Goal: Complete application form

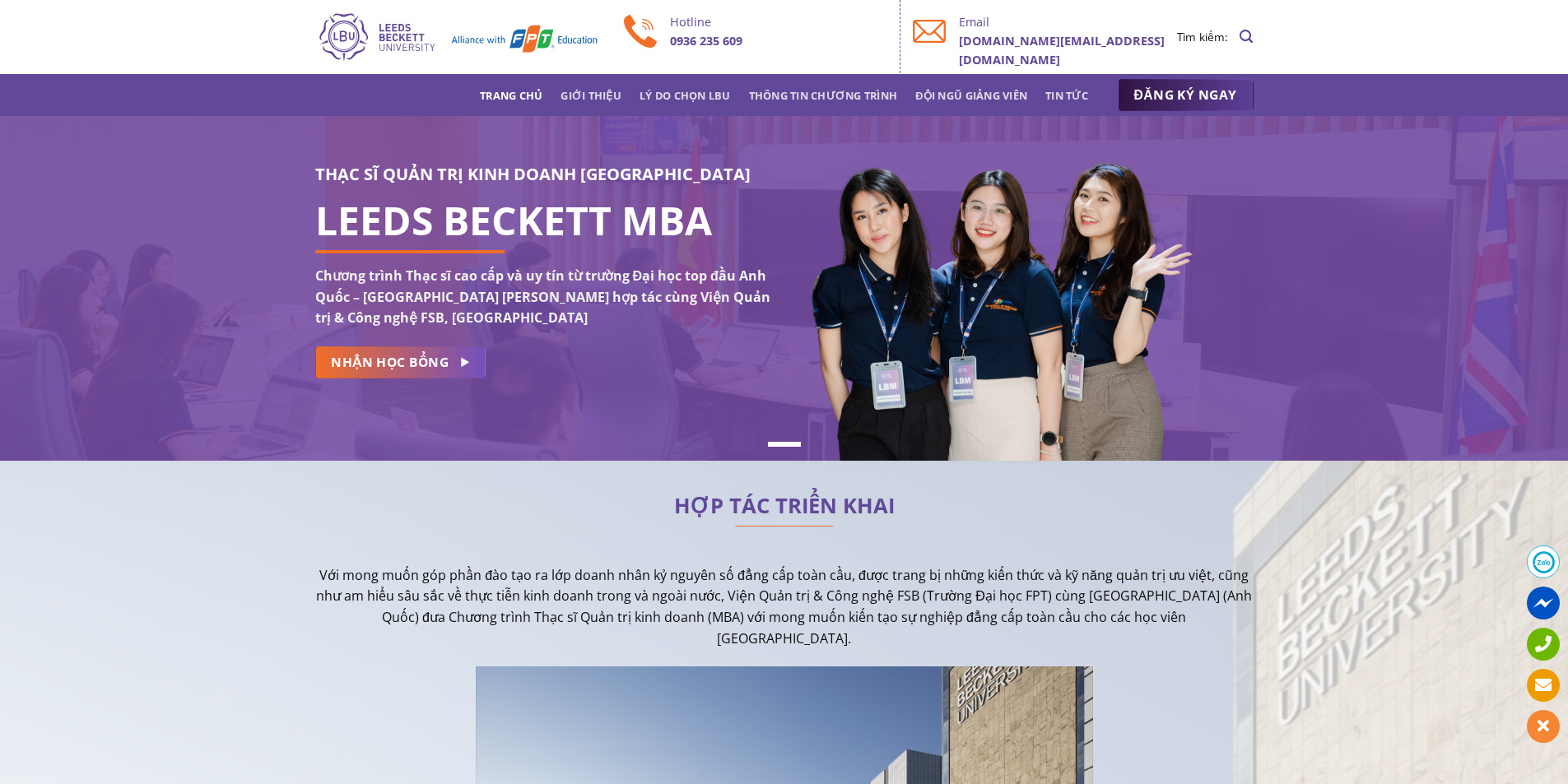
click at [1189, 93] on span "ĐĂNG KÝ NGAY" at bounding box center [1185, 95] width 103 height 21
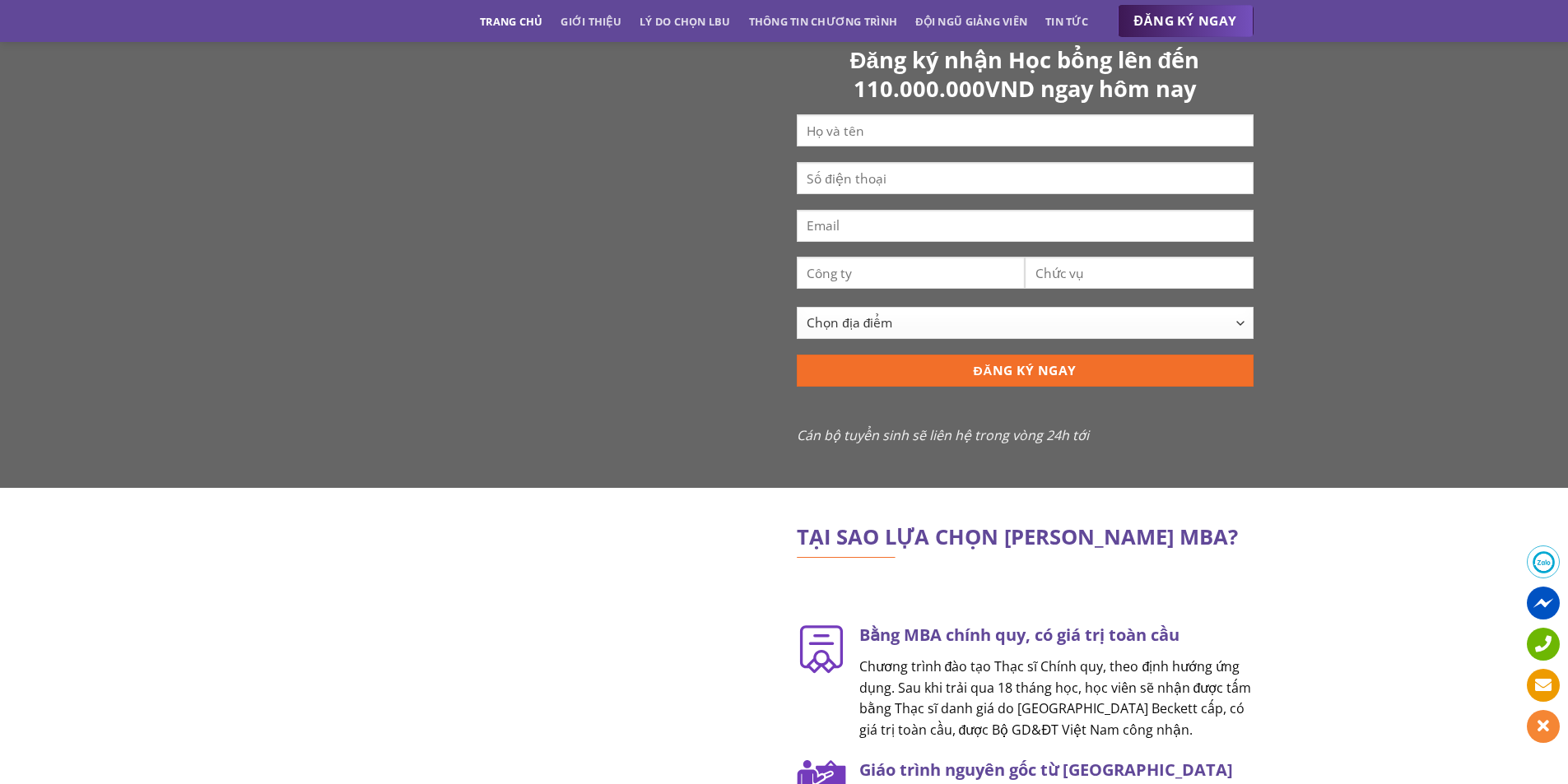
scroll to position [1539, 0]
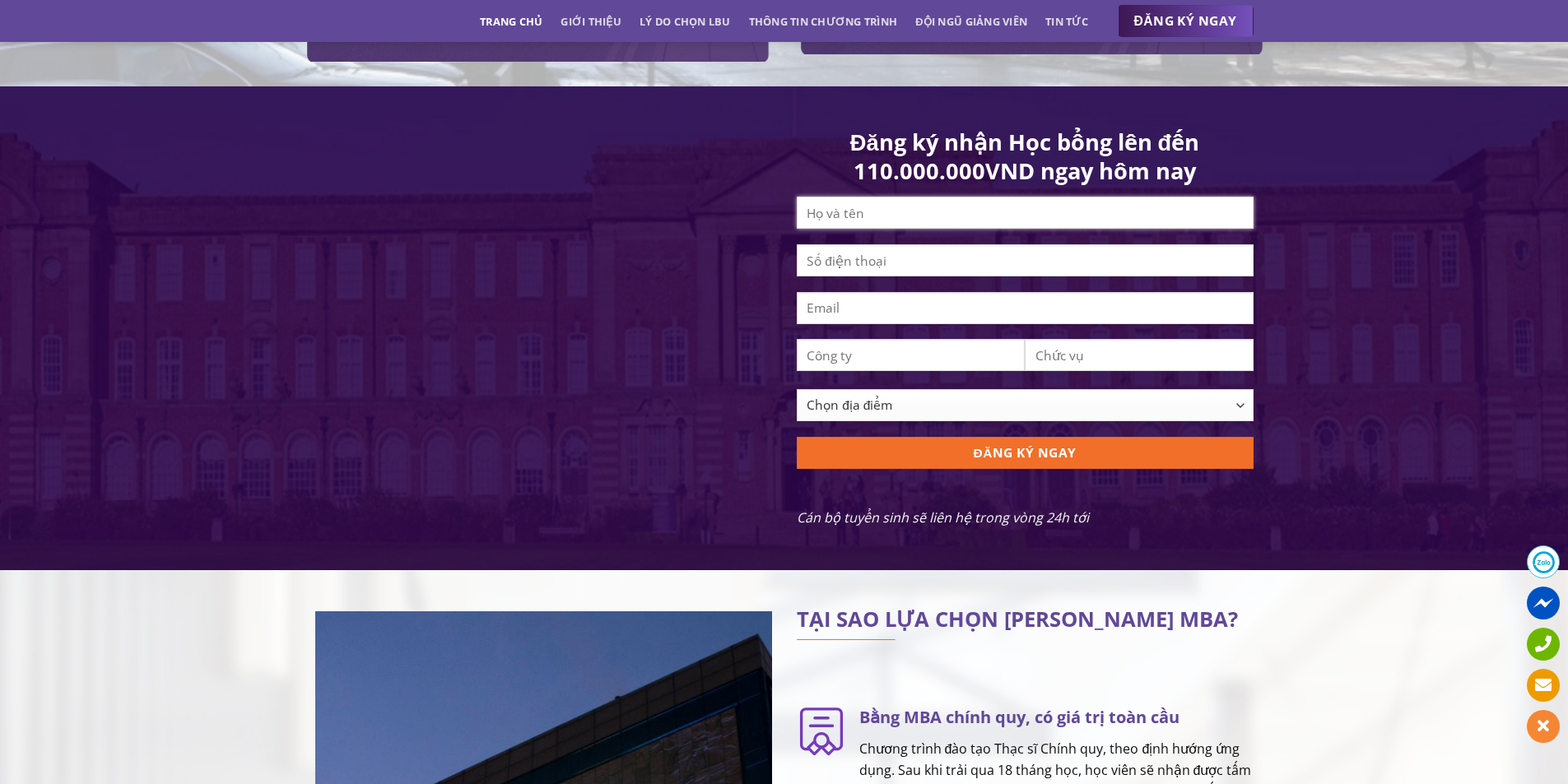
click at [948, 222] on input "Contact form" at bounding box center [1025, 213] width 457 height 32
type input "Mai Tây"
type input "0369690170"
type input "[EMAIL_ADDRESS][DOMAIN_NAME]"
click at [945, 365] on input "Contact form" at bounding box center [911, 354] width 229 height 32
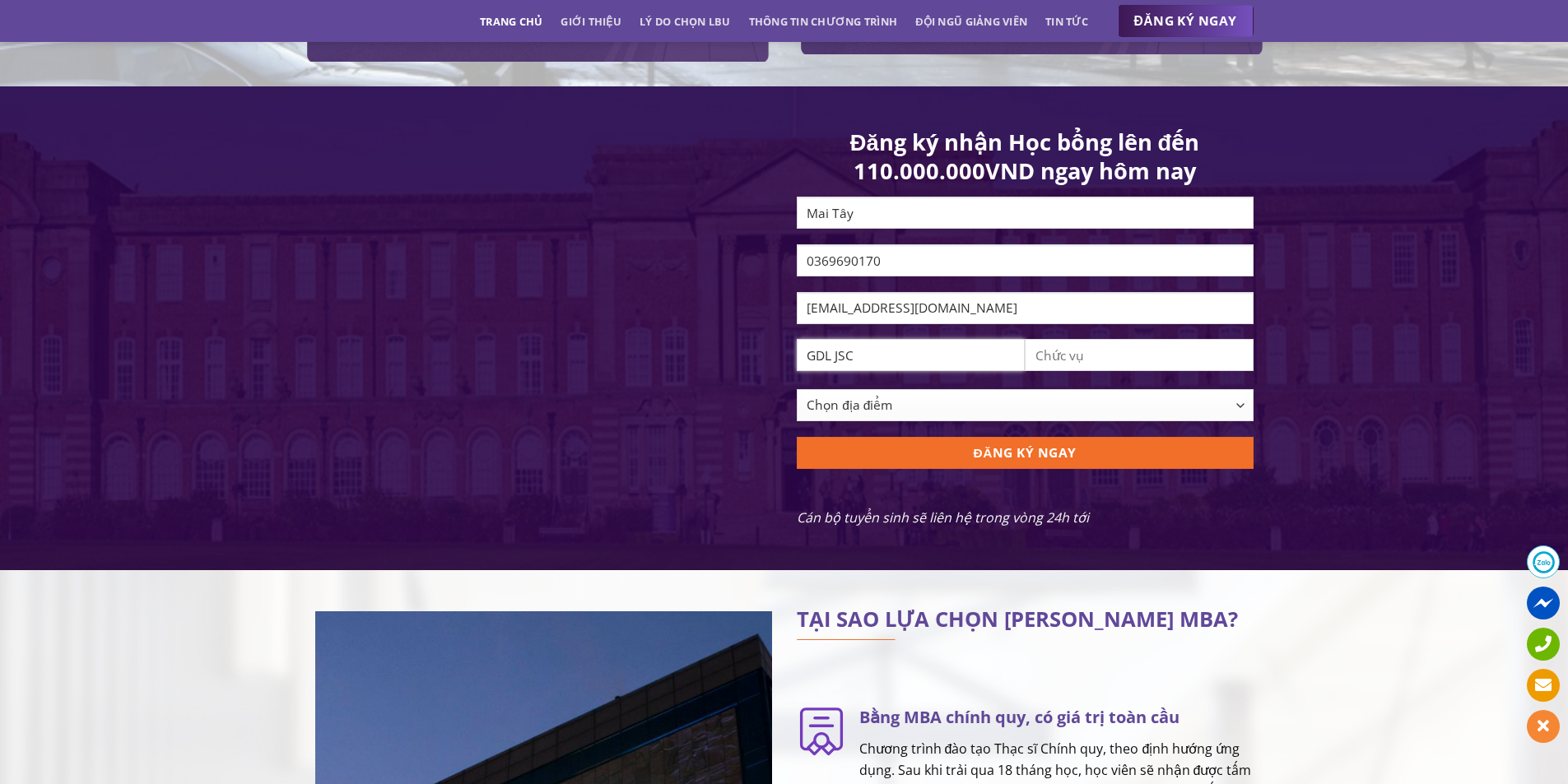
type input "GDL JSC"
click at [1077, 359] on input "Contact form" at bounding box center [1139, 354] width 229 height 32
type input "Account Manager"
click at [974, 421] on select "Chọn địa điểm [GEOGRAPHIC_DATA] [GEOGRAPHIC_DATA] [GEOGRAPHIC_DATA] [GEOGRAPHIC…" at bounding box center [1025, 405] width 457 height 32
select select "[GEOGRAPHIC_DATA][PERSON_NAME]"
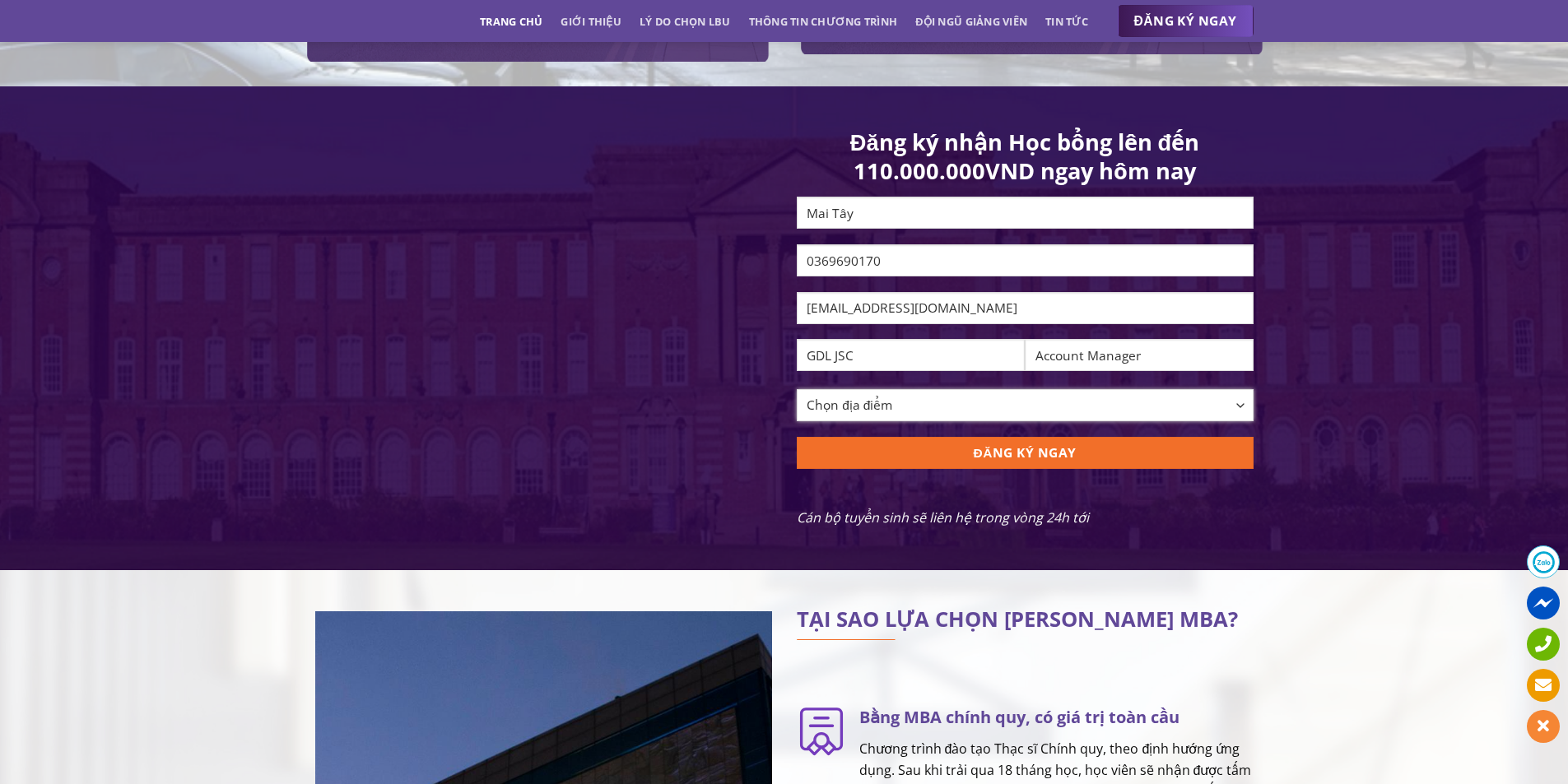
click at [796, 401] on select "Chọn địa điểm [GEOGRAPHIC_DATA] [GEOGRAPHIC_DATA] [GEOGRAPHIC_DATA] [GEOGRAPHIC…" at bounding box center [1025, 405] width 457 height 32
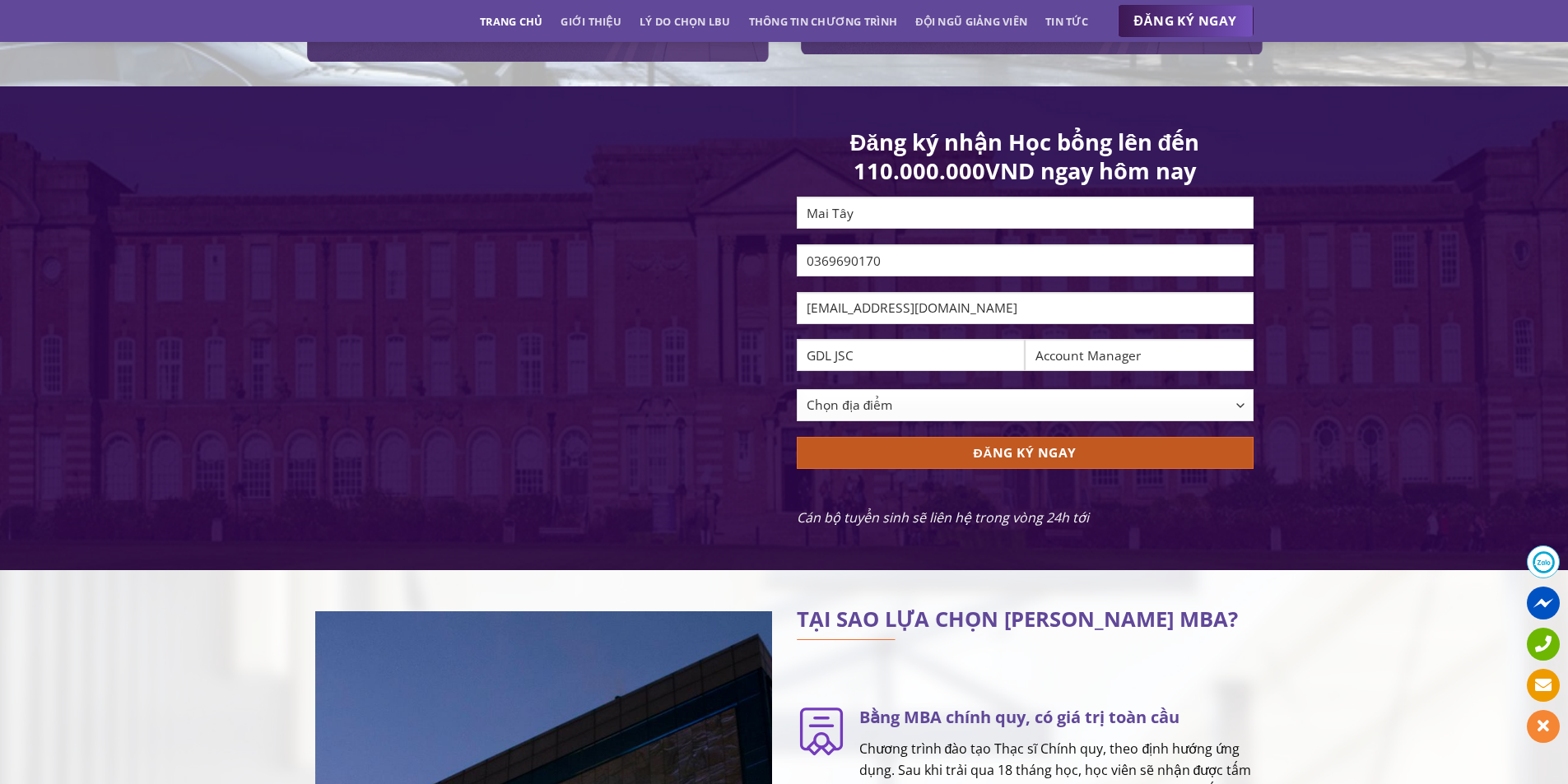
click at [899, 458] on input "ĐĂNG KÝ NGAY" at bounding box center [1025, 453] width 457 height 32
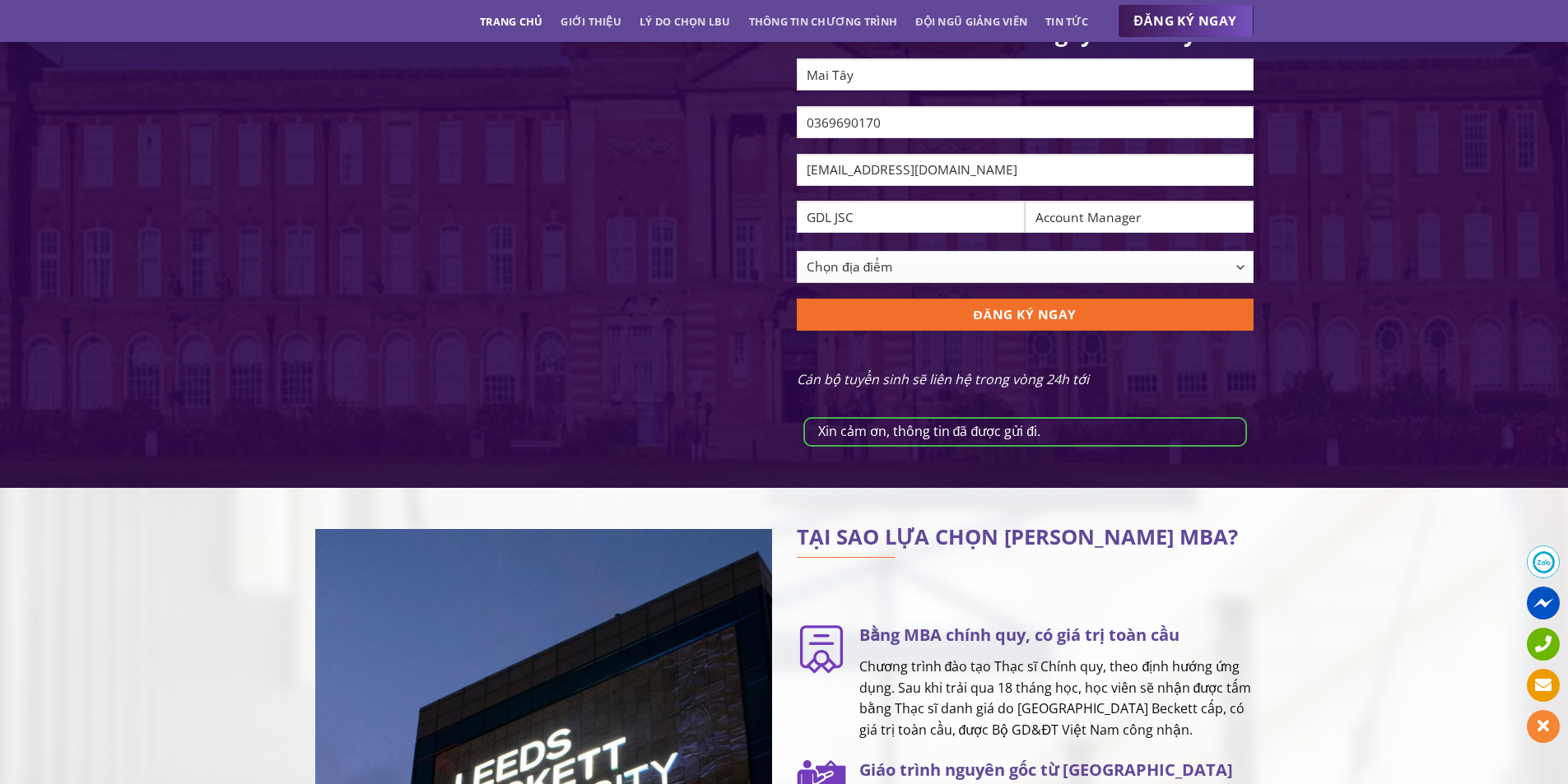
scroll to position [1595, 0]
